Goal: Information Seeking & Learning: Learn about a topic

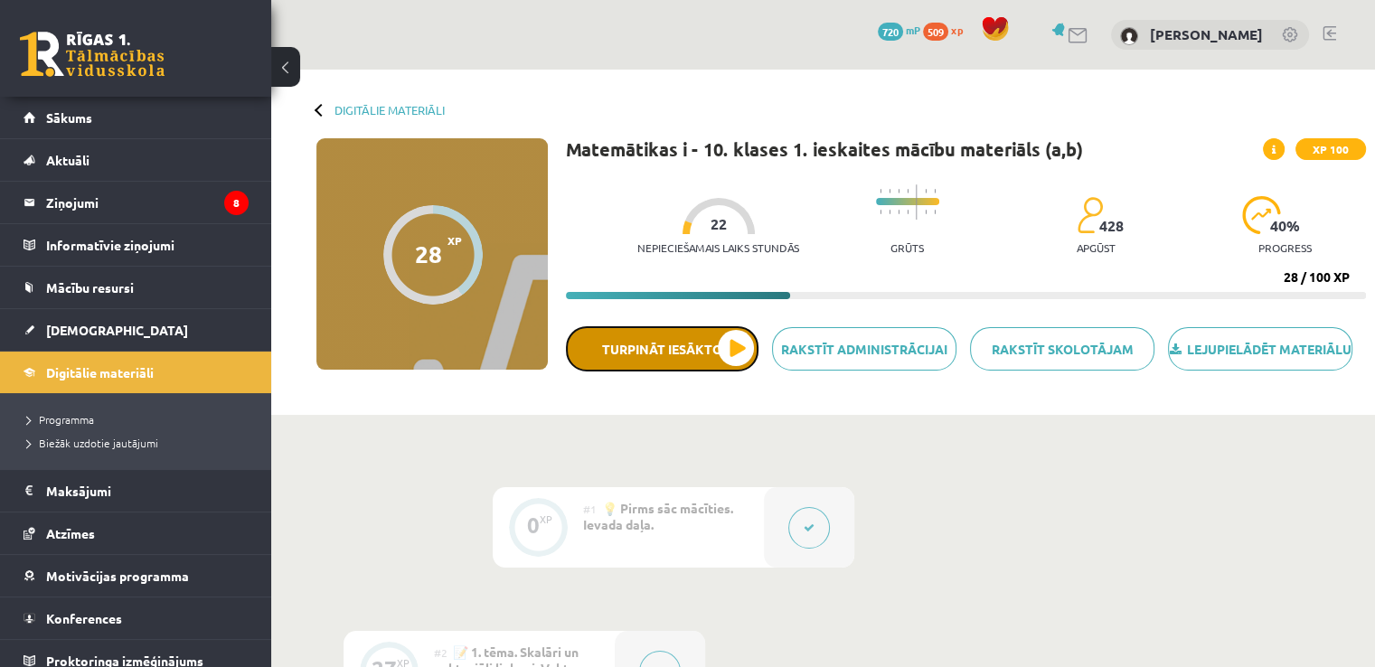
click at [685, 361] on button "Turpināt iesākto" at bounding box center [662, 348] width 193 height 45
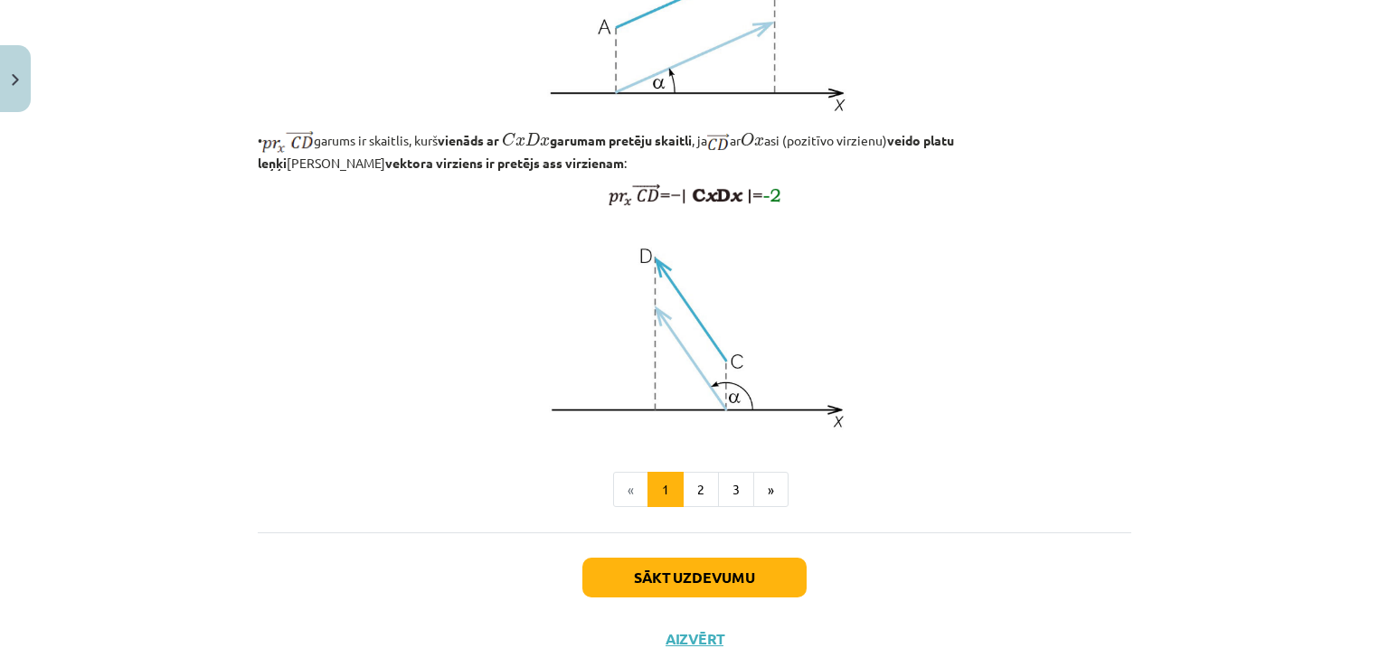
scroll to position [1384, 0]
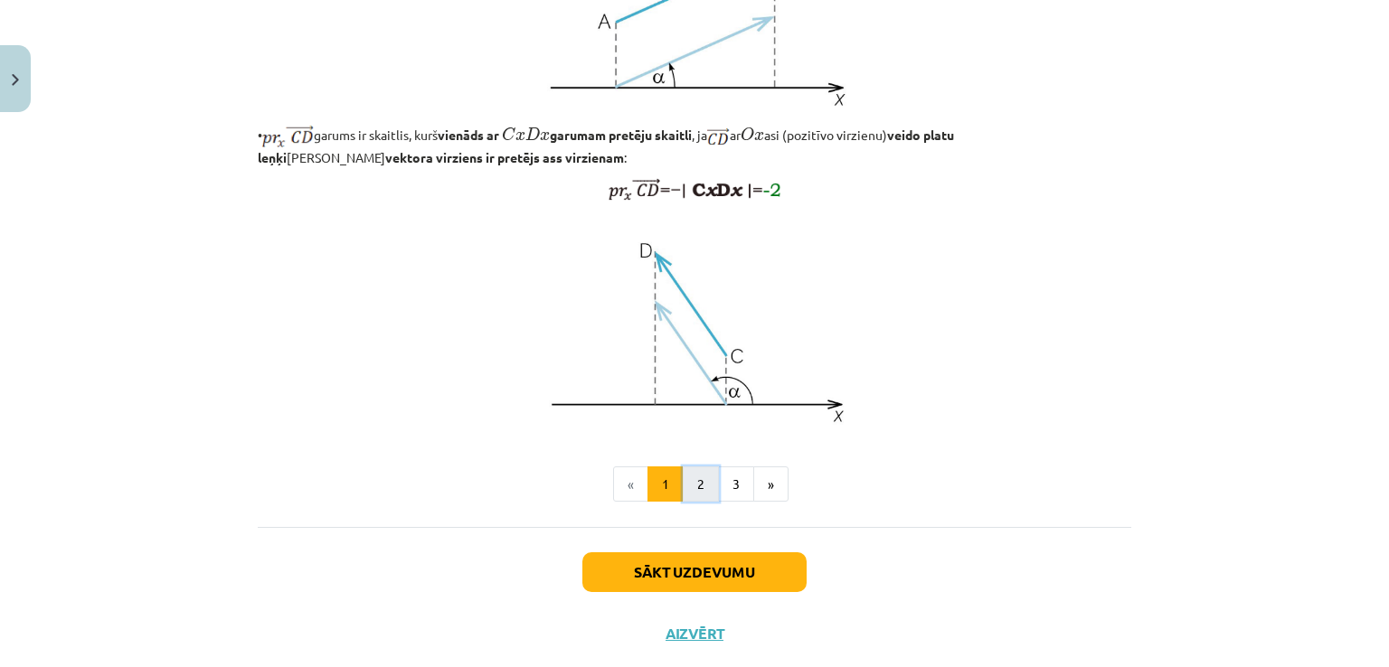
click at [694, 503] on button "2" at bounding box center [701, 485] width 36 height 36
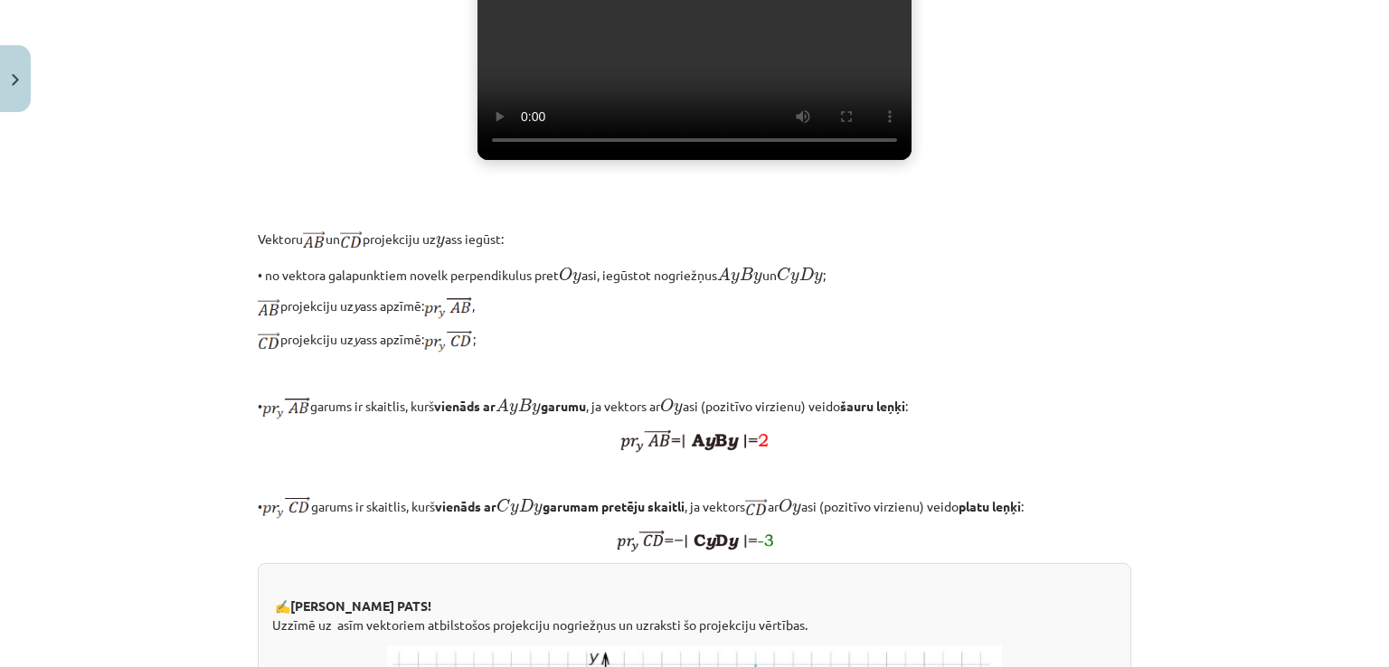
scroll to position [514, 0]
click at [989, 304] on div "Vektora projekcija uz y ass Noskaties soma.lv video: Jūsu pārlūkprogramma neatb…" at bounding box center [695, 467] width 874 height 1315
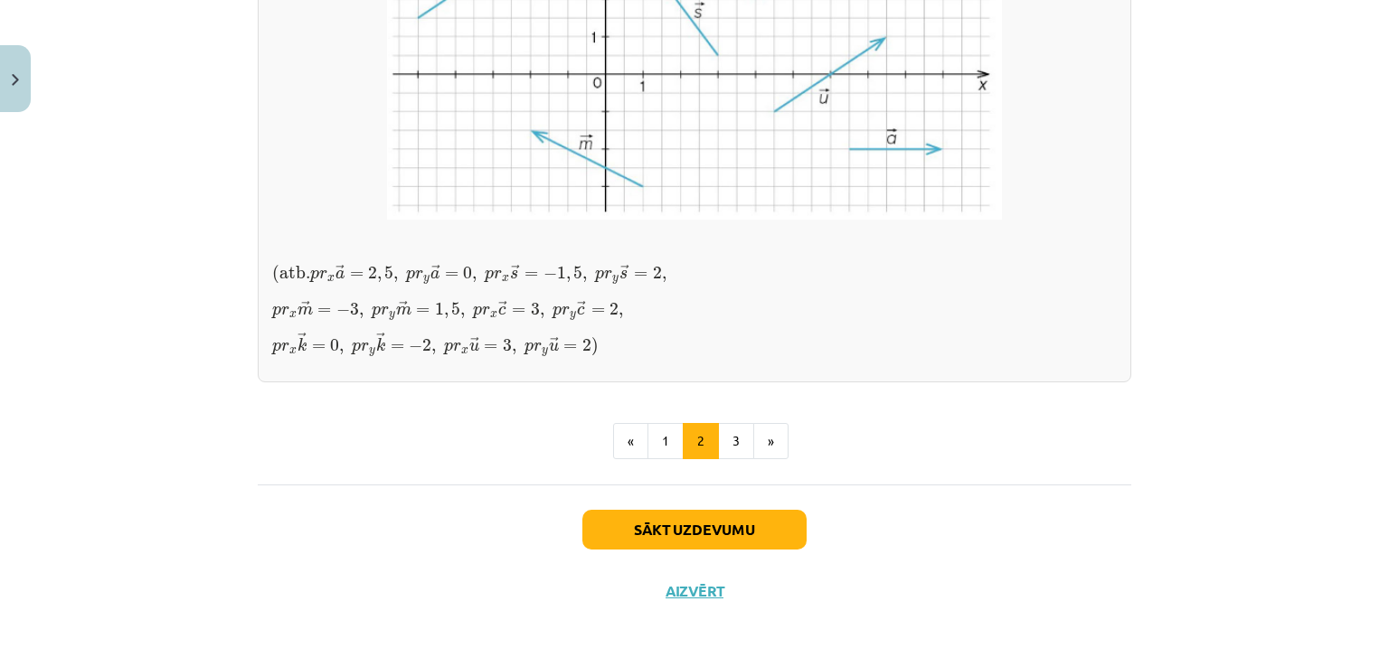
scroll to position [1485, 0]
click at [734, 459] on button "3" at bounding box center [736, 441] width 36 height 36
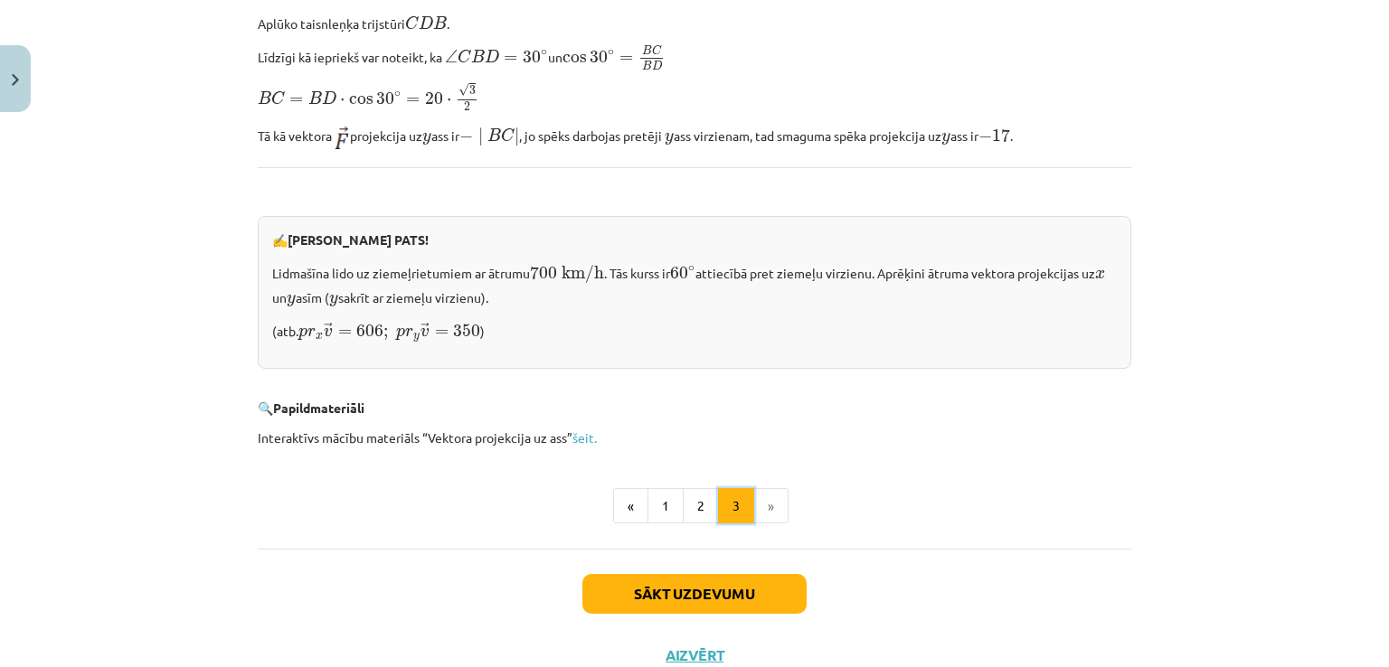
scroll to position [1802, 0]
click at [666, 579] on button "Sākt uzdevumu" at bounding box center [694, 593] width 224 height 40
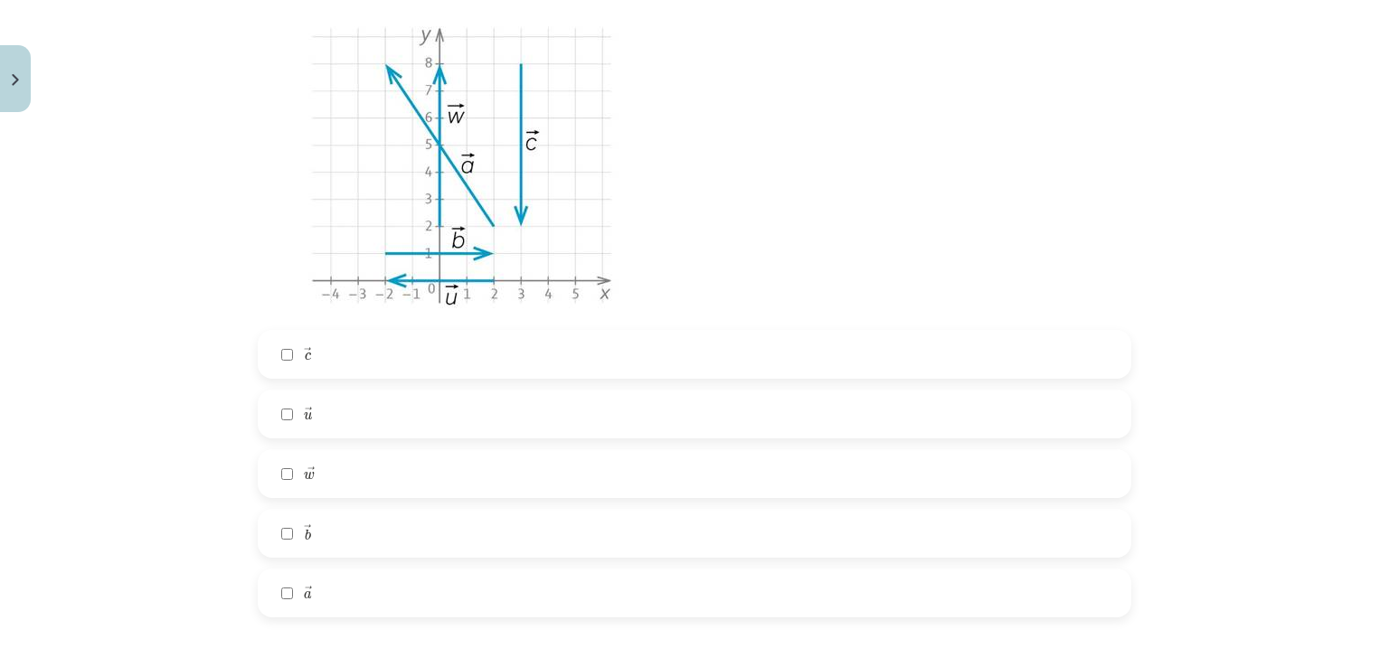
scroll to position [439, 0]
click at [445, 487] on label "→ w w →" at bounding box center [695, 473] width 870 height 45
click at [393, 609] on label "→ a a →" at bounding box center [695, 593] width 870 height 45
click at [452, 365] on label "→ c c →" at bounding box center [695, 354] width 870 height 45
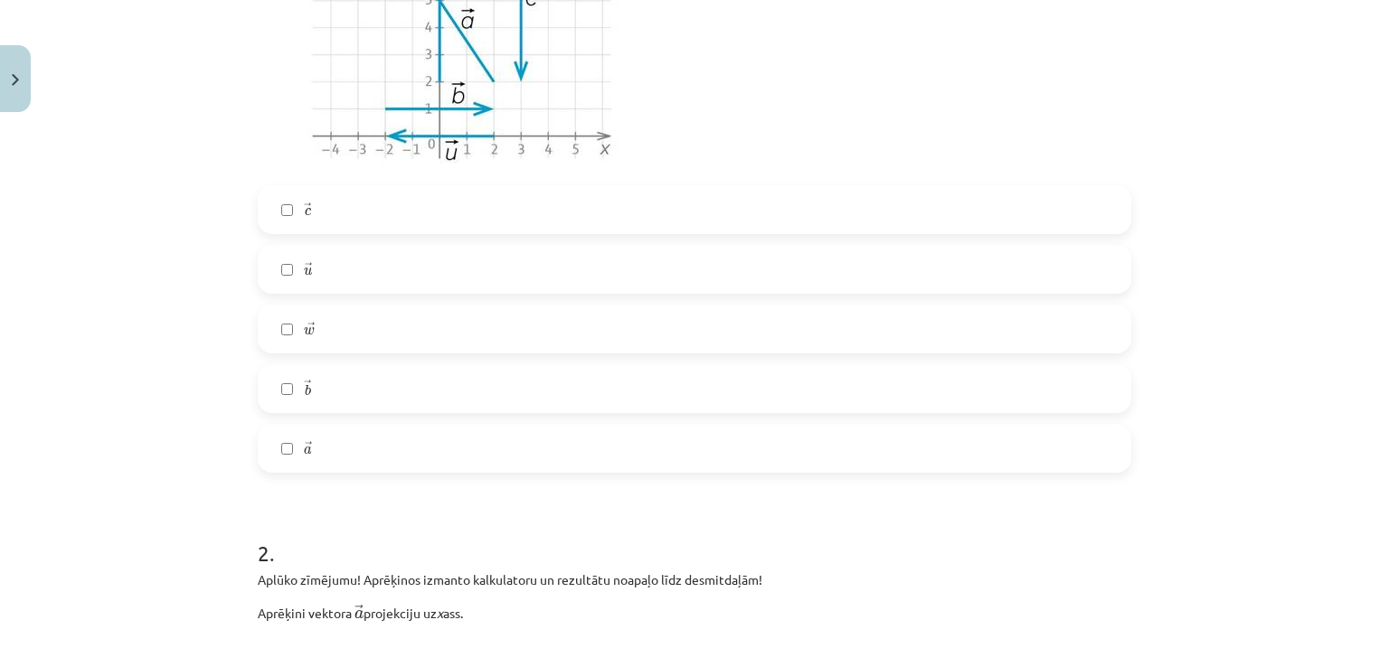
scroll to position [0, 0]
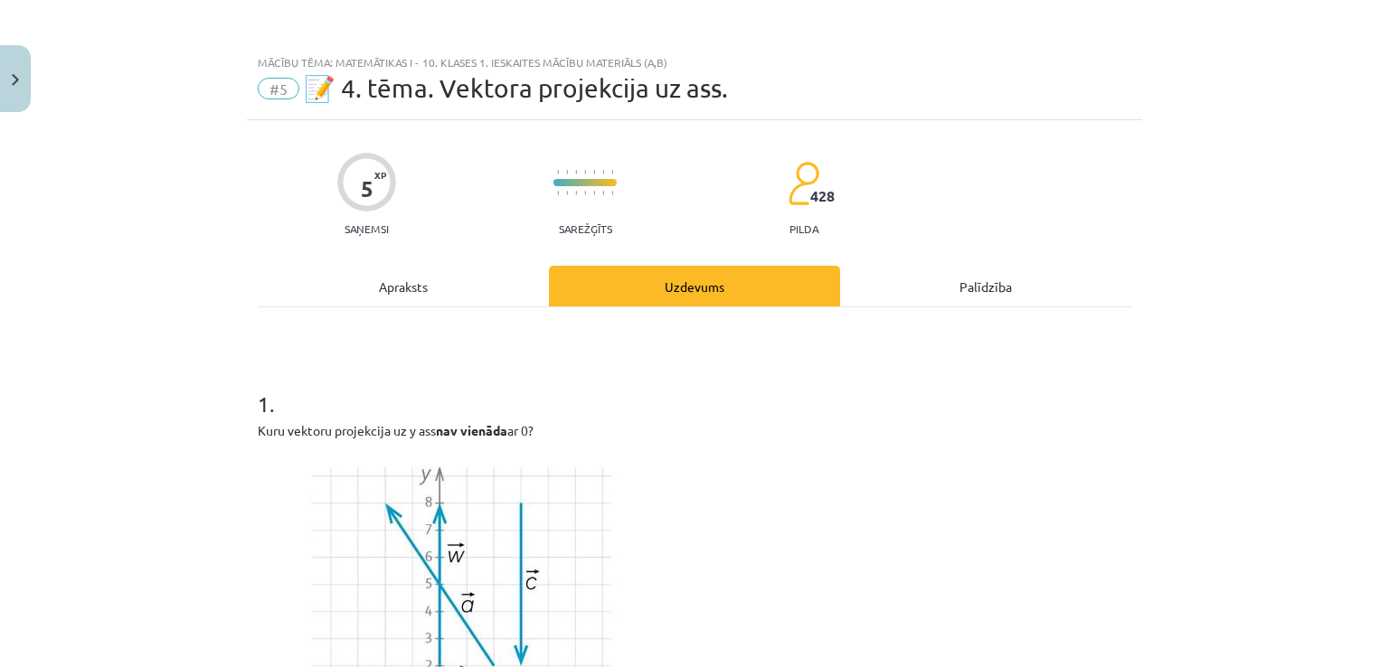
click at [385, 298] on div "Apraksts" at bounding box center [403, 286] width 291 height 41
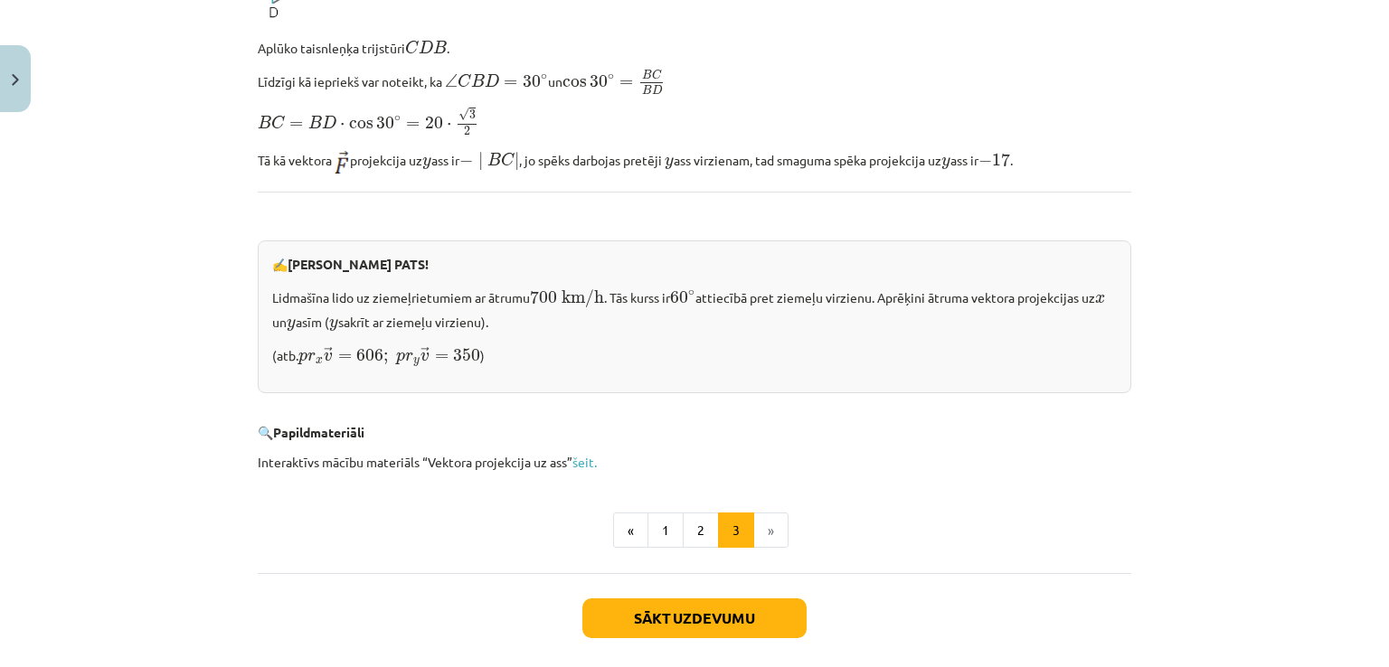
scroll to position [1788, 0]
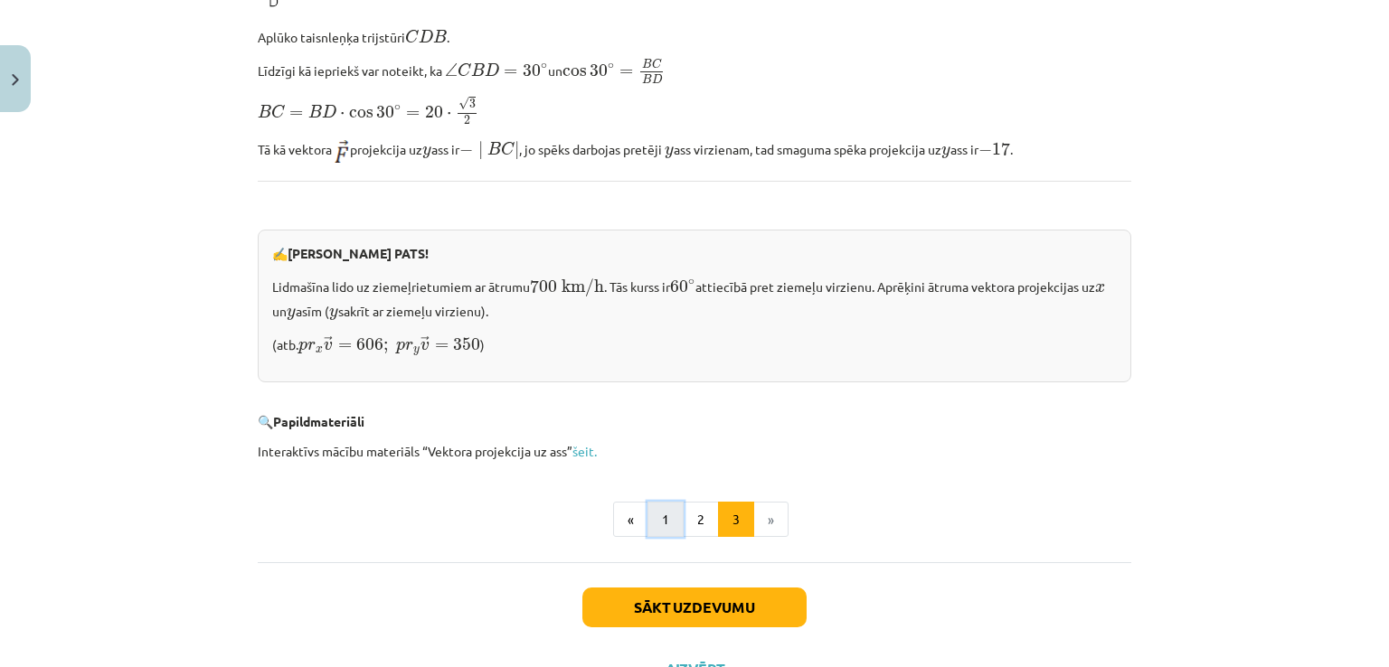
click at [652, 502] on button "1" at bounding box center [665, 520] width 36 height 36
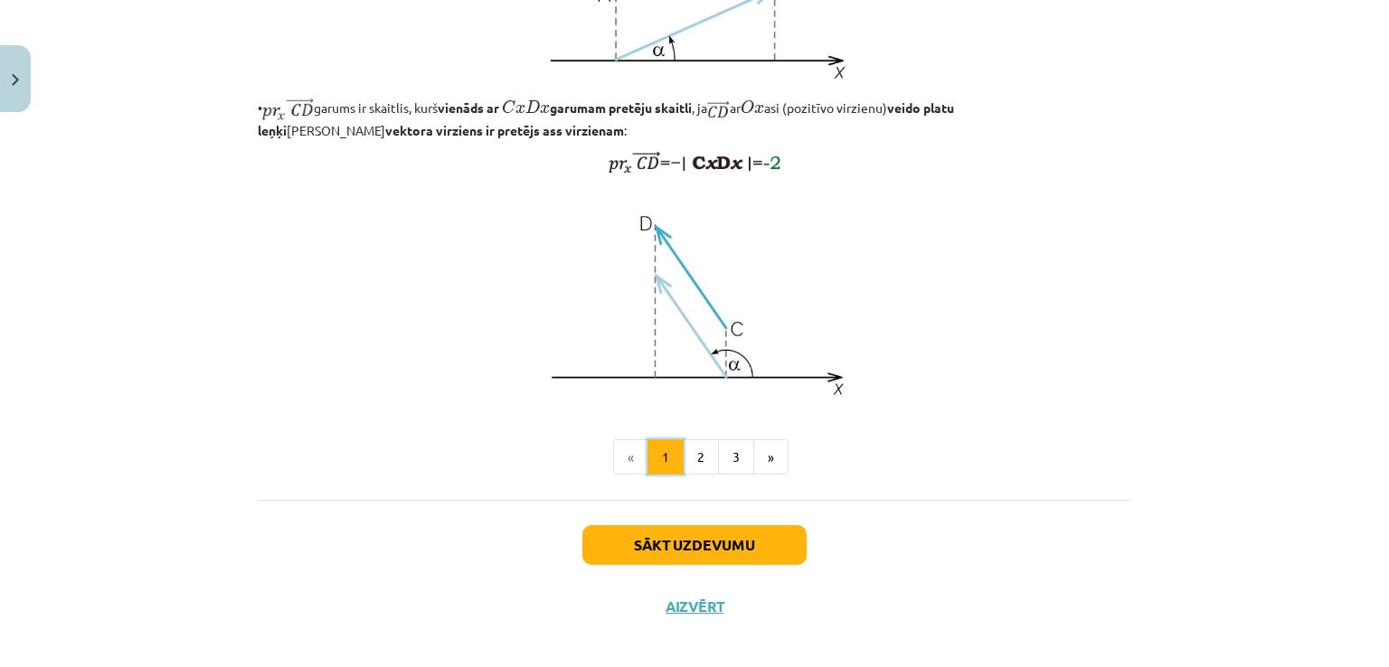
scroll to position [1415, 0]
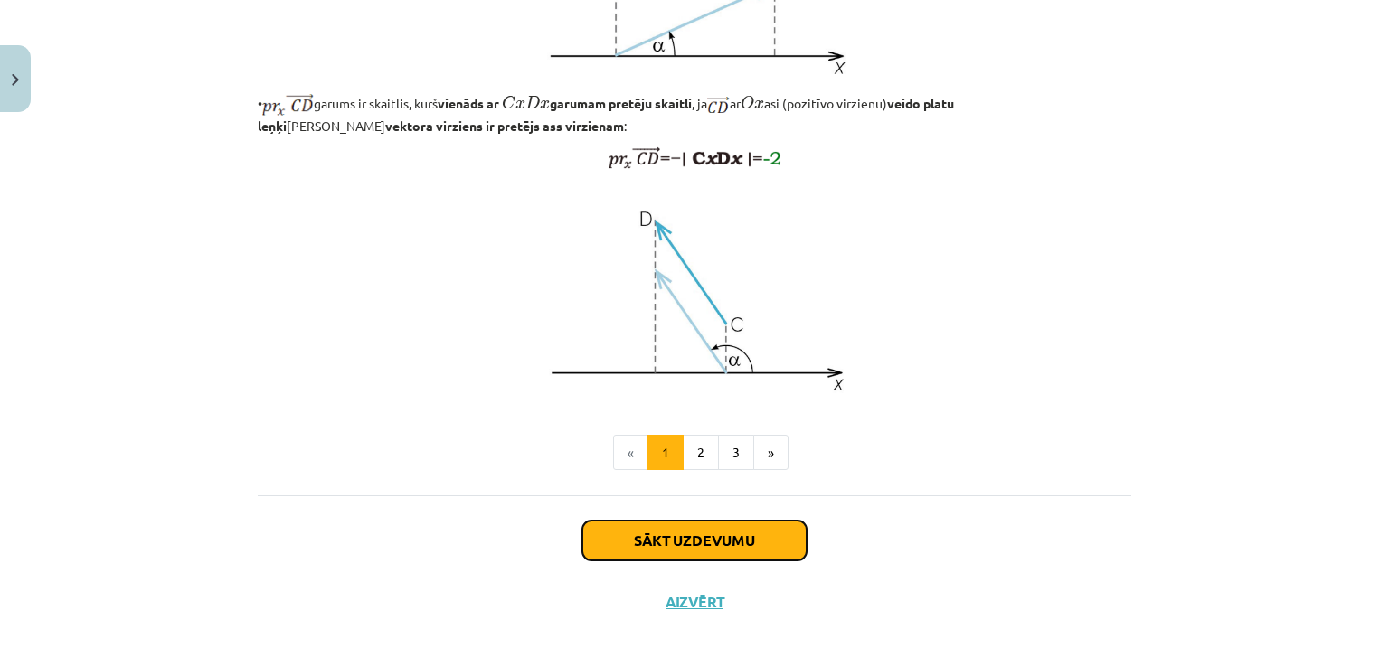
click at [695, 561] on button "Sākt uzdevumu" at bounding box center [694, 541] width 224 height 40
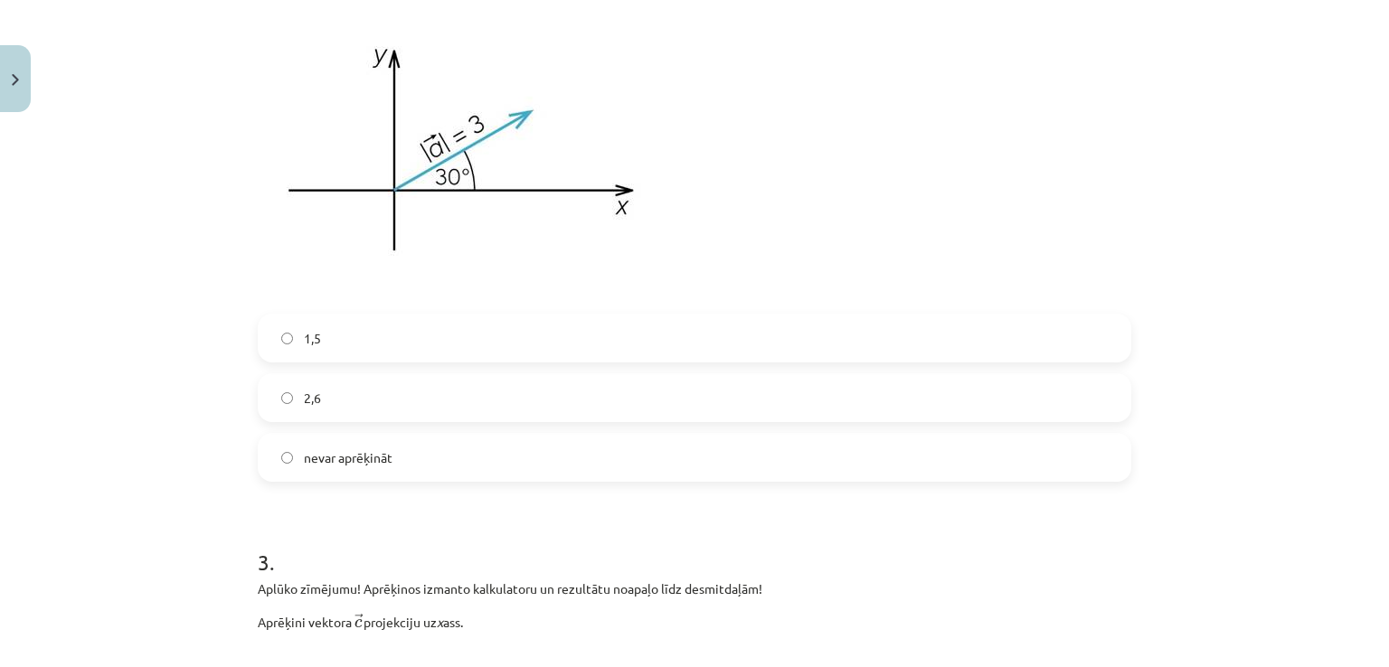
scroll to position [1222, 0]
click at [572, 399] on label "2,6" at bounding box center [695, 398] width 870 height 45
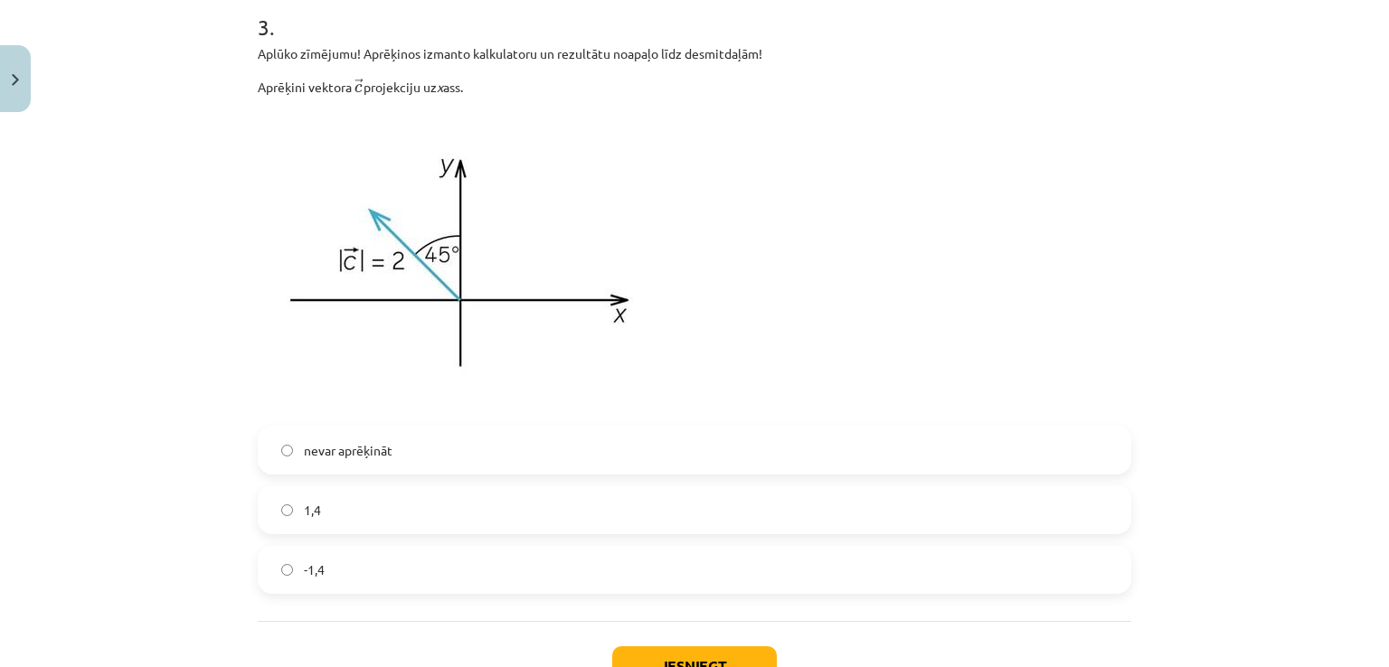
scroll to position [1757, 0]
click at [577, 433] on label "nevar aprēķināt" at bounding box center [695, 451] width 870 height 45
click at [695, 650] on button "Iesniegt" at bounding box center [694, 667] width 165 height 40
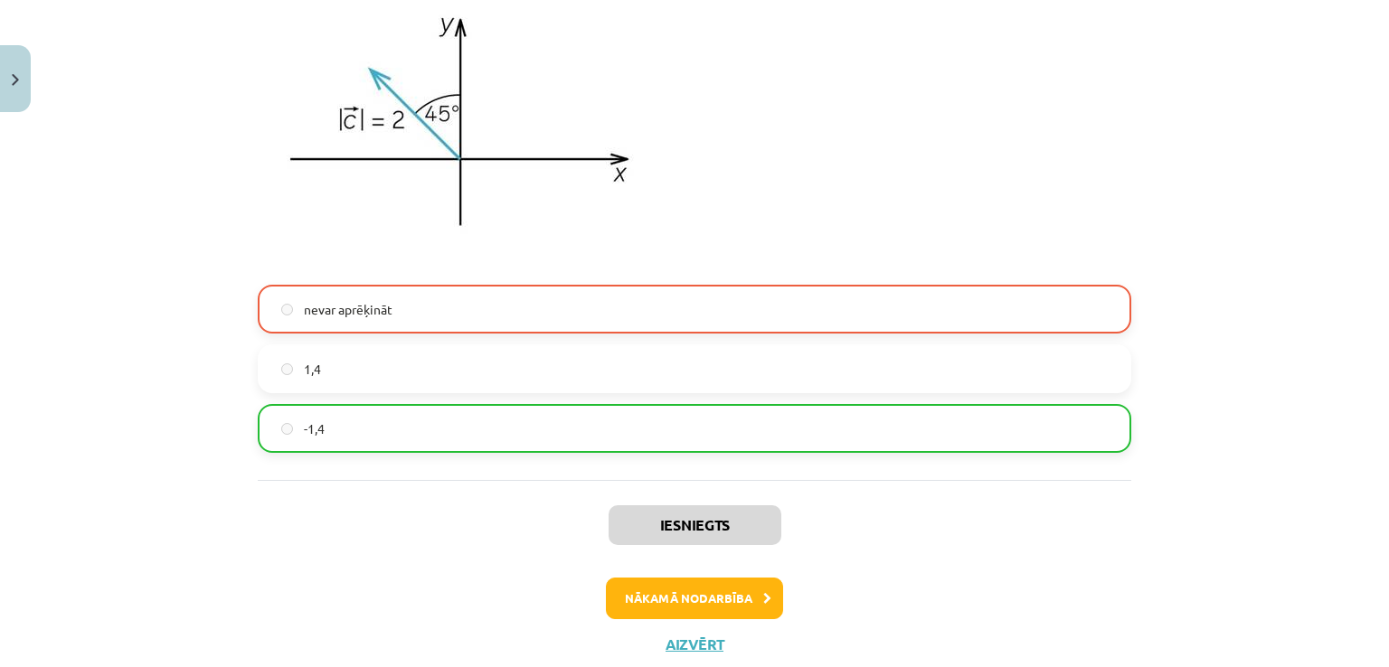
scroll to position [1951, 0]
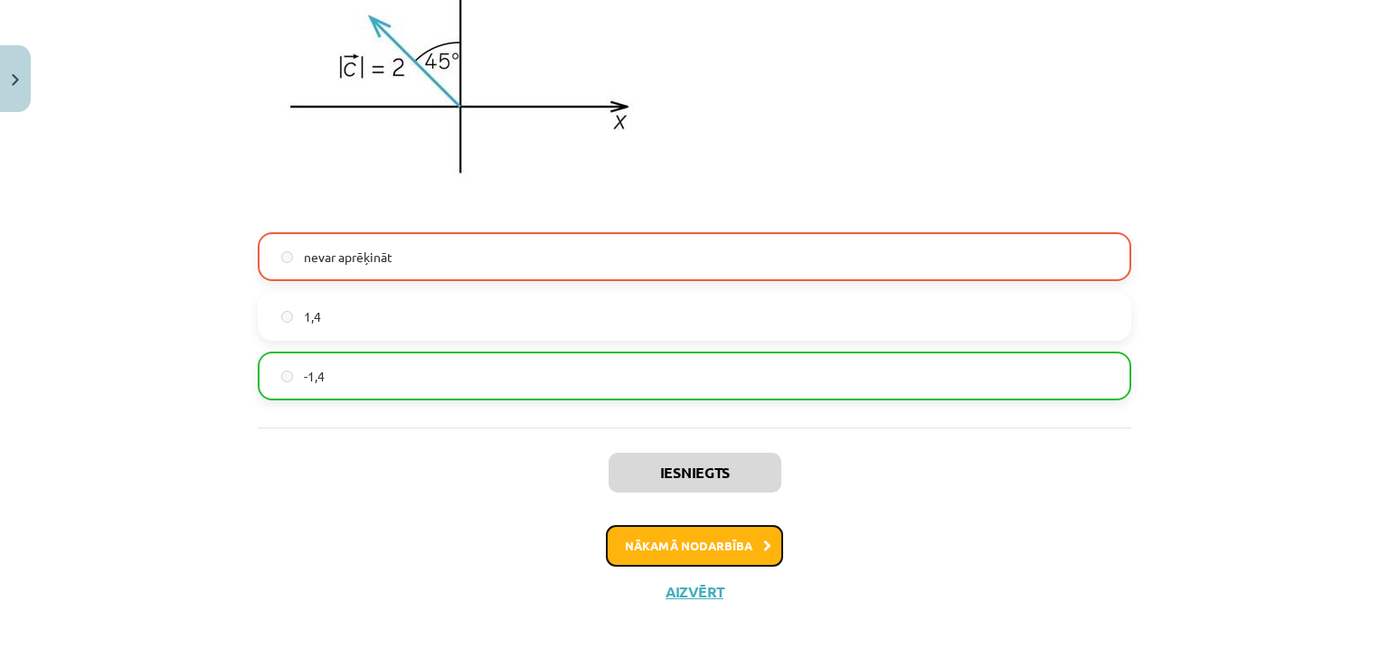
click at [704, 553] on button "Nākamā nodarbība" at bounding box center [694, 546] width 177 height 42
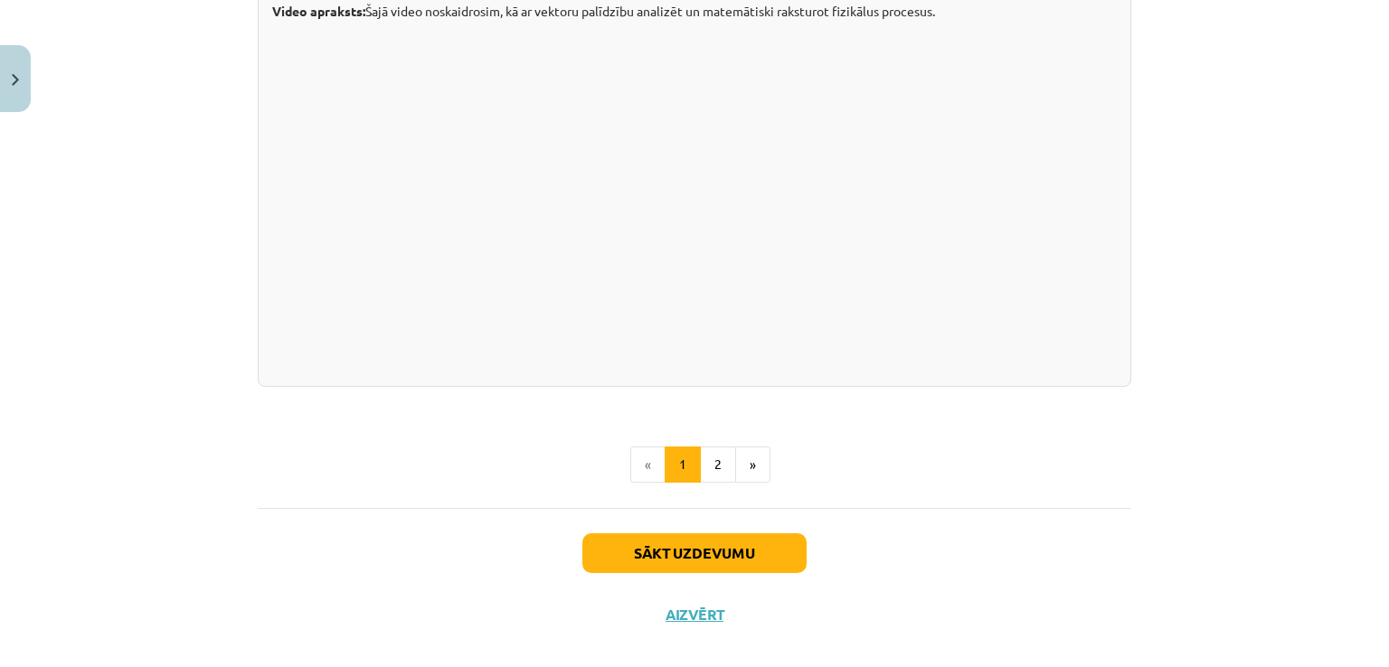
scroll to position [1881, 0]
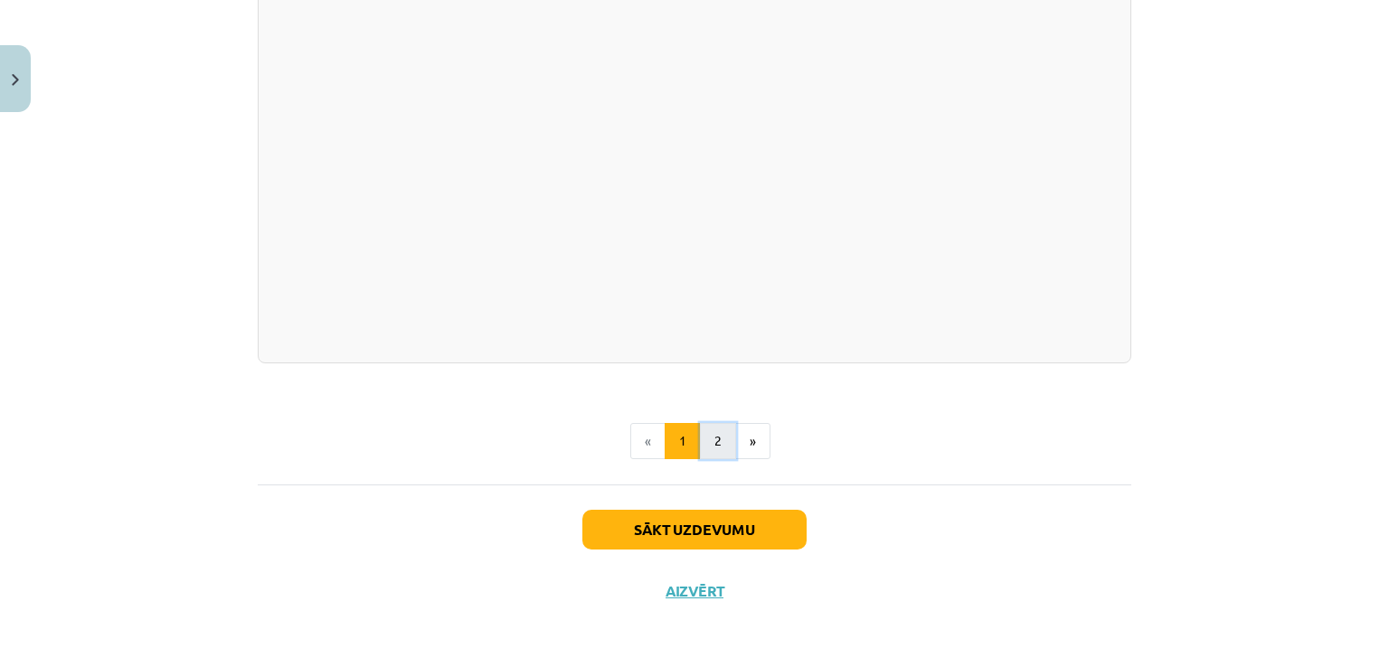
click at [700, 443] on button "2" at bounding box center [718, 441] width 36 height 36
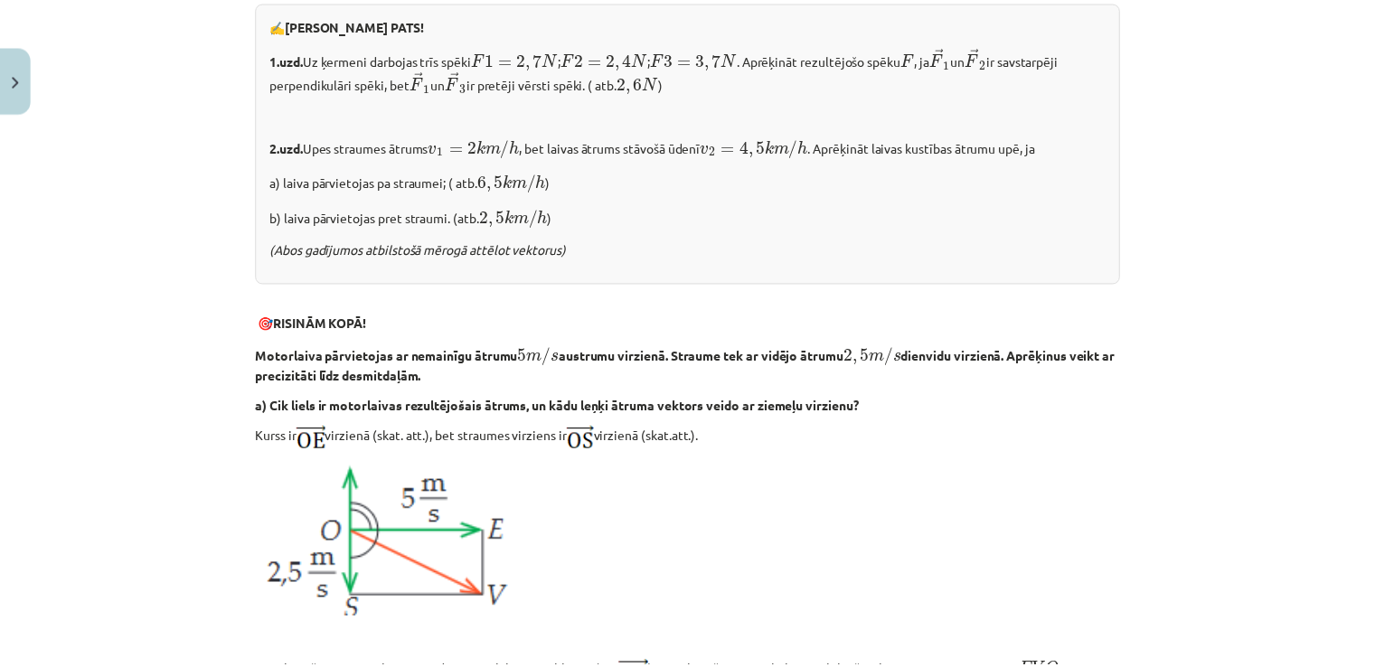
scroll to position [0, 0]
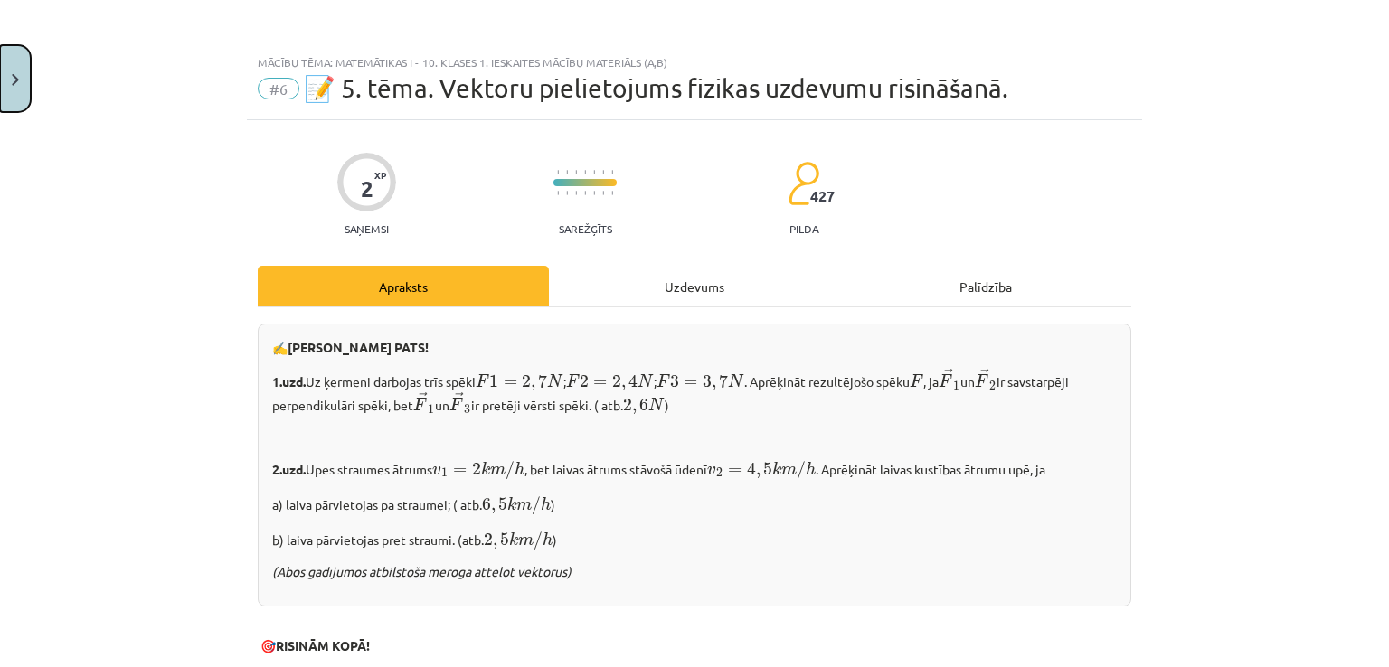
click at [14, 88] on button "Close" at bounding box center [15, 78] width 31 height 67
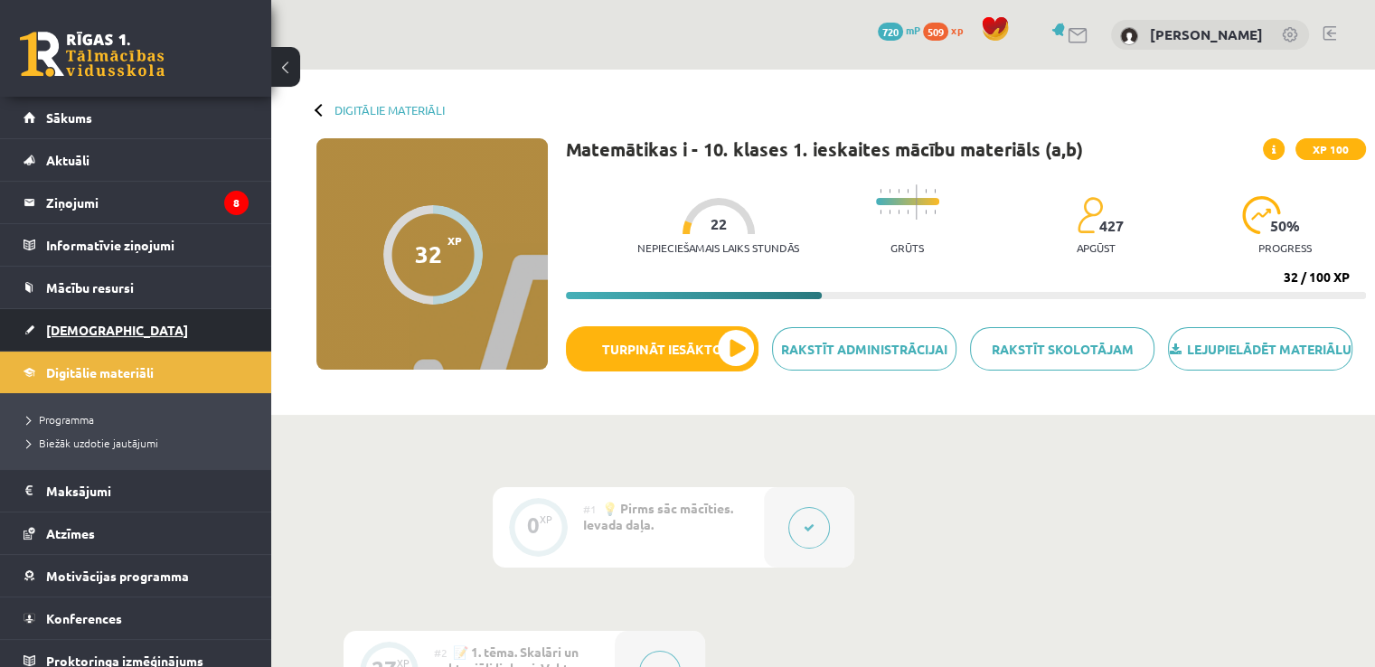
click at [61, 327] on span "[DEMOGRAPHIC_DATA]" at bounding box center [117, 330] width 142 height 16
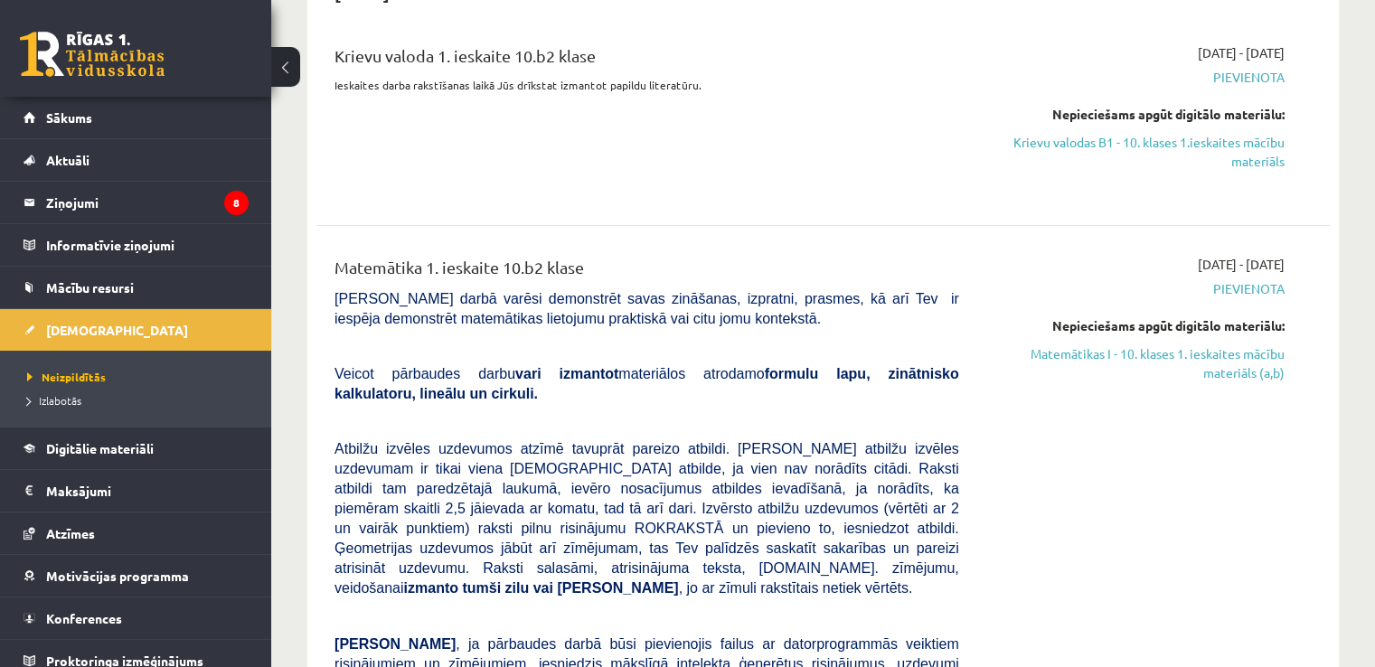
scroll to position [257, 0]
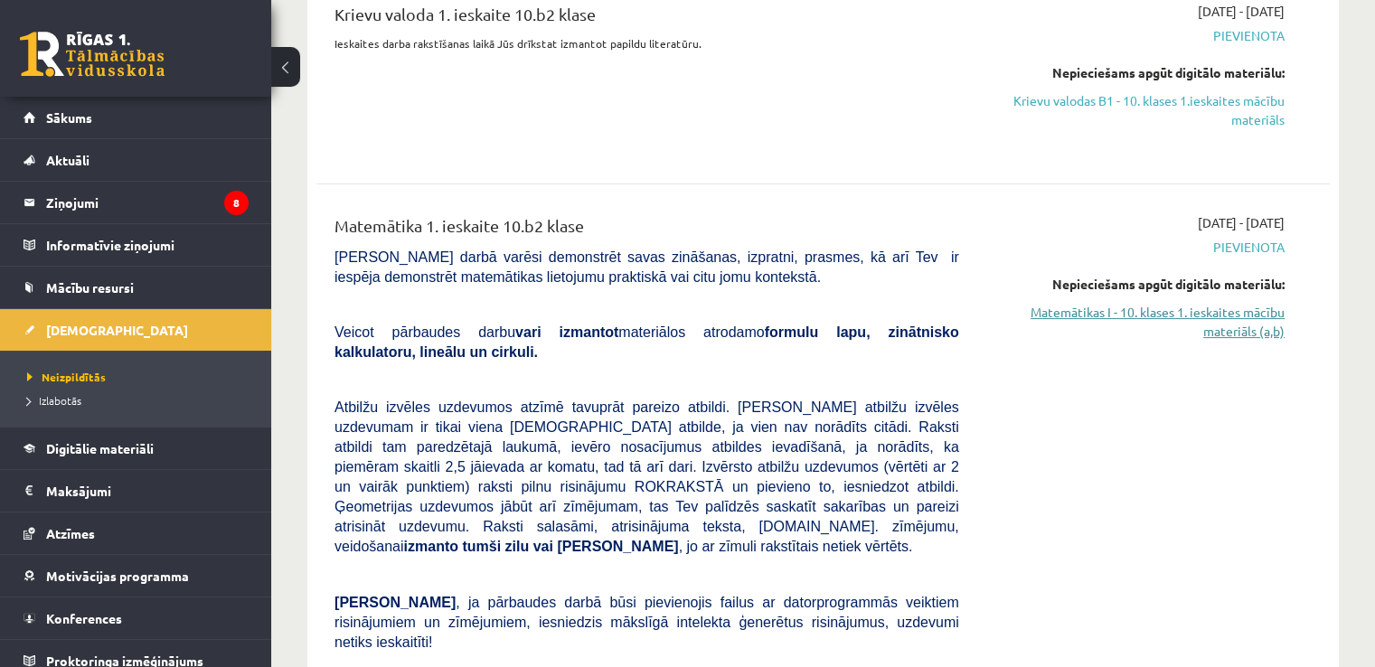
click at [1135, 311] on link "Matemātikas I - 10. klases 1. ieskaites mācību materiāls (a,b)" at bounding box center [1136, 322] width 298 height 38
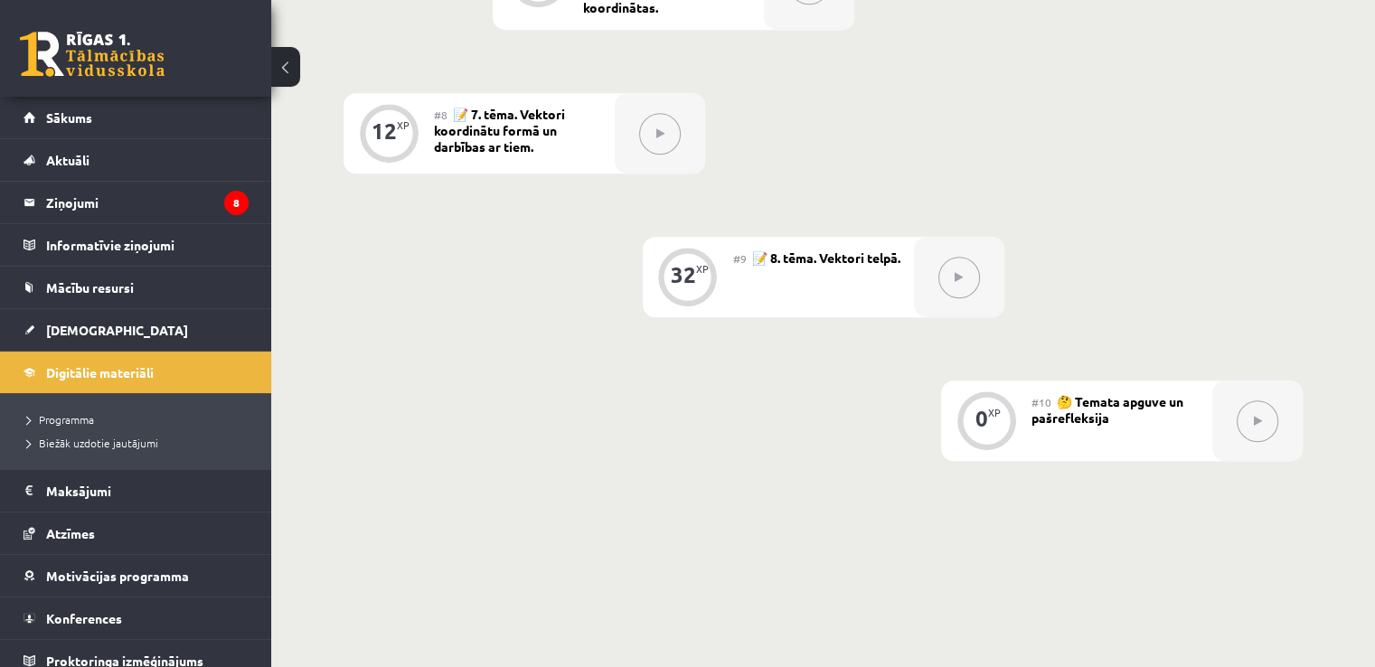
scroll to position [1356, 0]
